Goal: Transaction & Acquisition: Purchase product/service

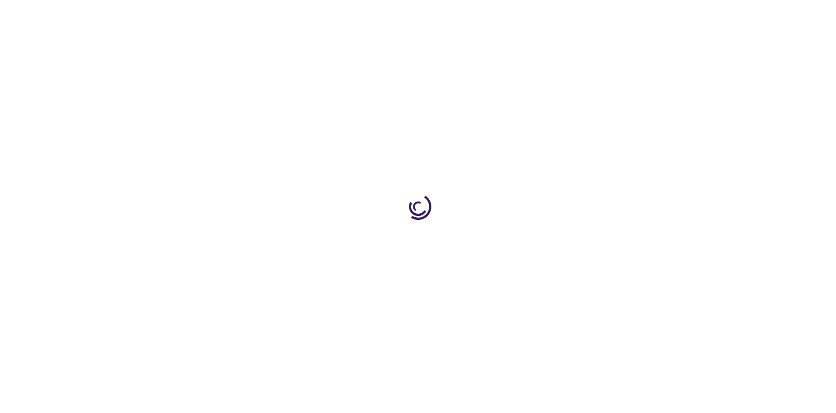
click at [552, 13] on link "Log In" at bounding box center [551, 13] width 17 height 7
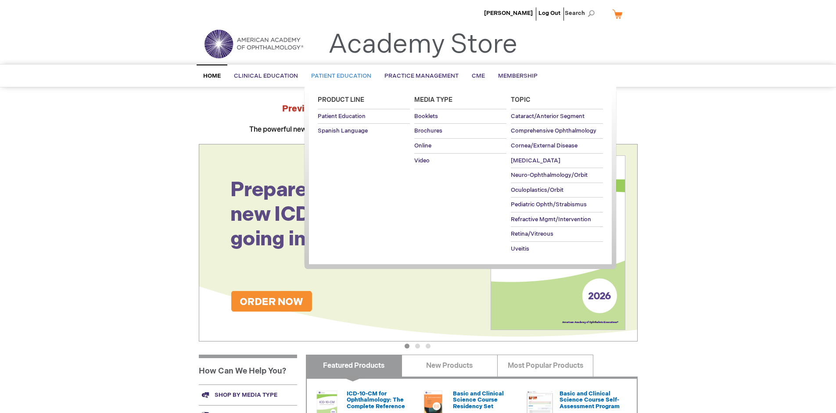
click at [339, 76] on span "Patient Education" at bounding box center [341, 75] width 60 height 7
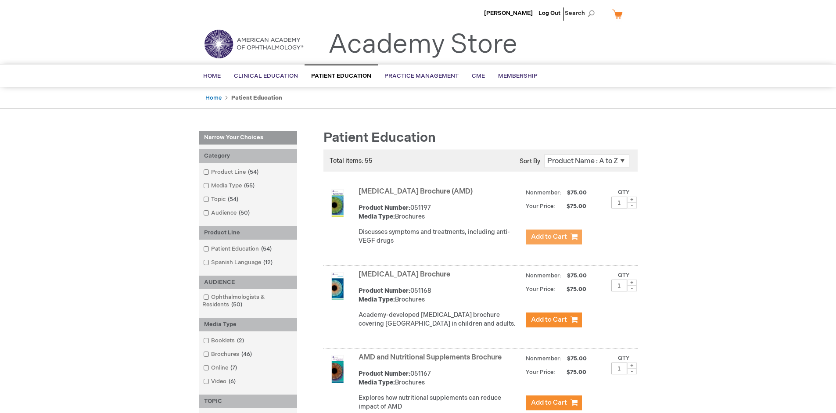
click at [553, 237] on span "Add to Cart" at bounding box center [549, 237] width 36 height 8
click at [432, 362] on link "AMD and Nutritional Supplements Brochure" at bounding box center [429, 357] width 143 height 8
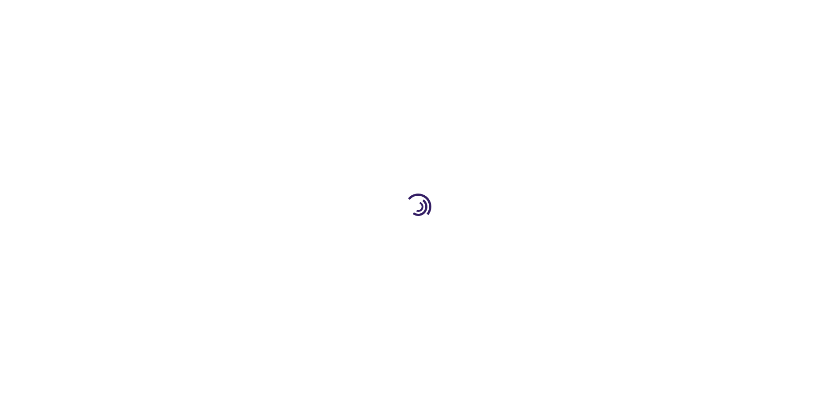
type input "1"
